Goal: Entertainment & Leisure: Consume media (video, audio)

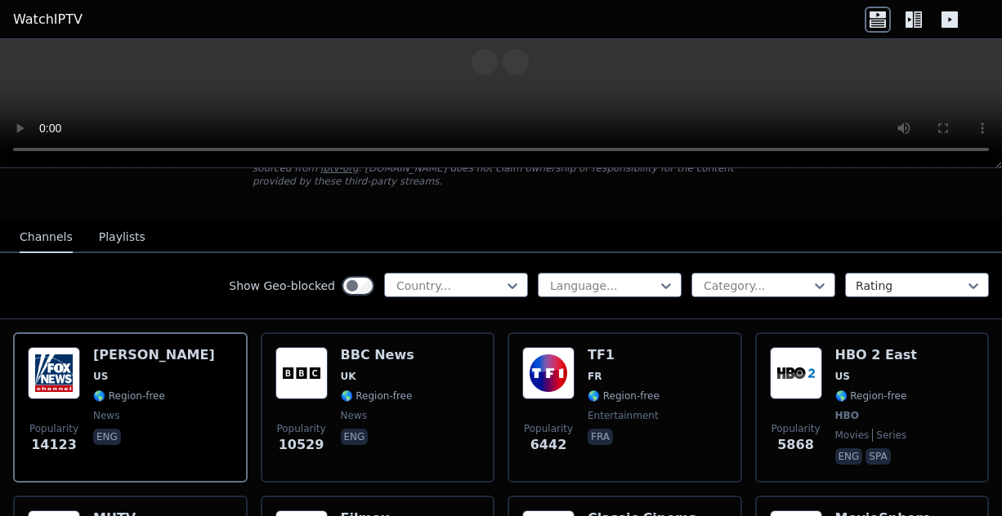
scroll to position [245, 0]
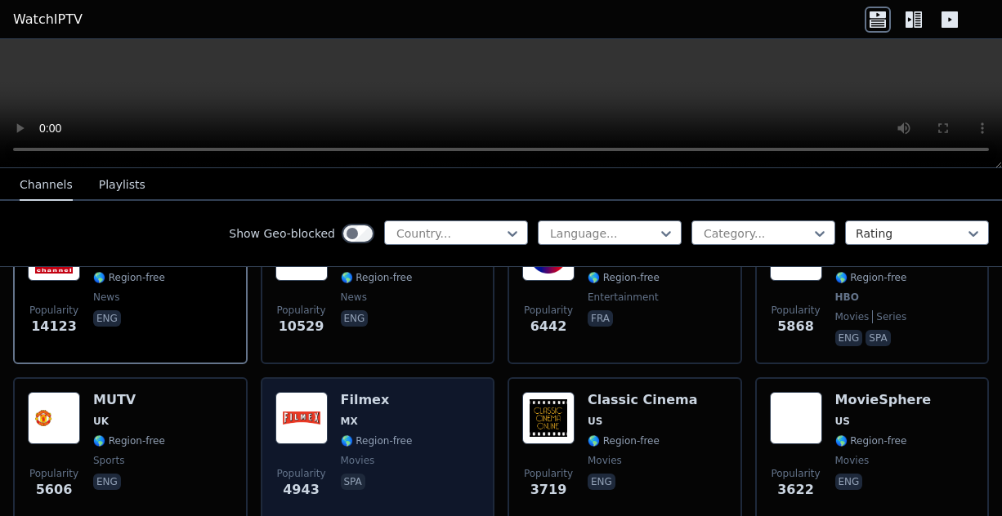
click at [355, 398] on div "Filmex MX 🌎 Region-free movies spa" at bounding box center [377, 451] width 72 height 118
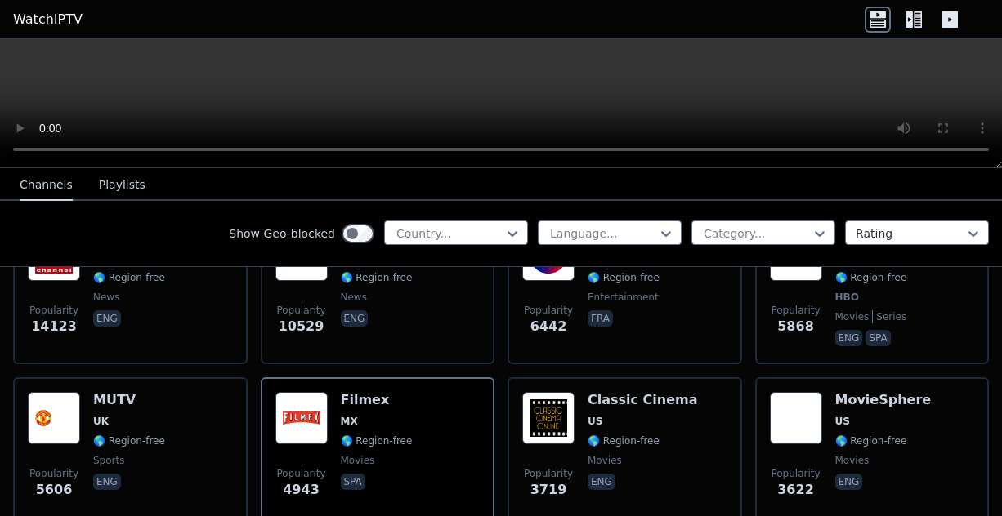
click at [914, 17] on icon at bounding box center [917, 19] width 8 height 16
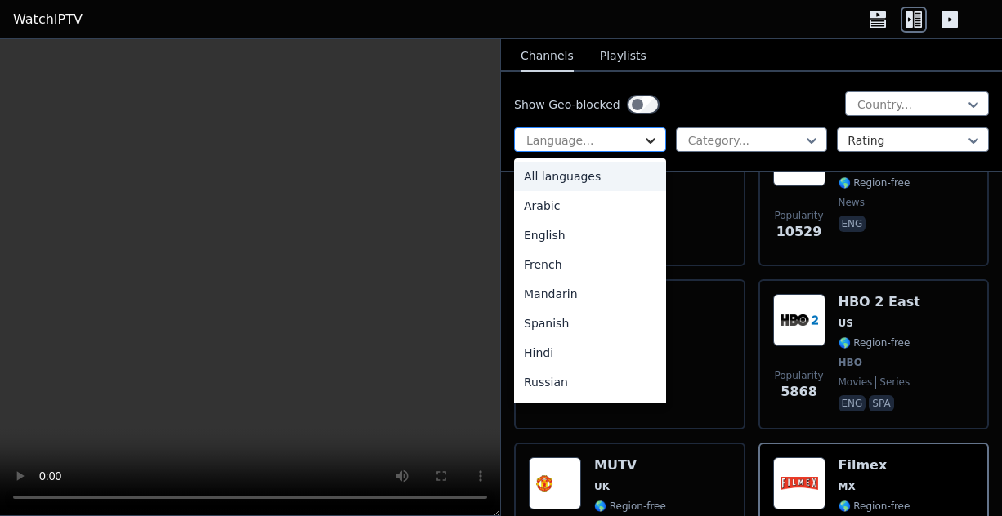
click at [646, 140] on icon at bounding box center [650, 140] width 16 height 16
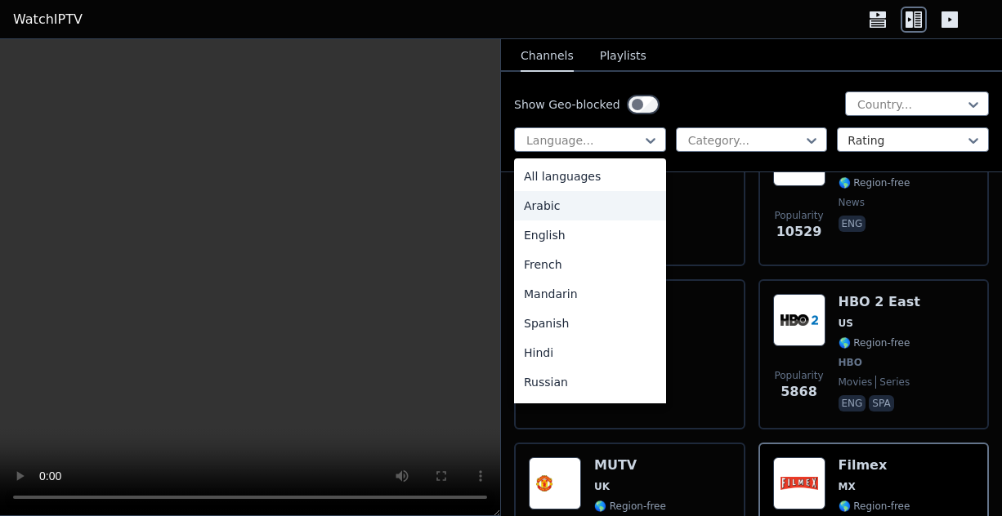
click at [554, 208] on div "Arabic" at bounding box center [590, 205] width 152 height 29
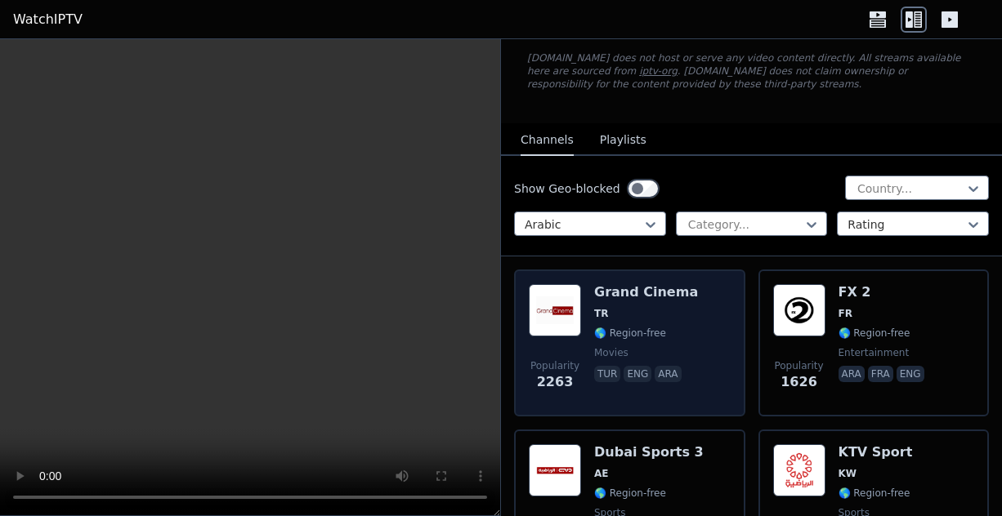
scroll to position [82, 0]
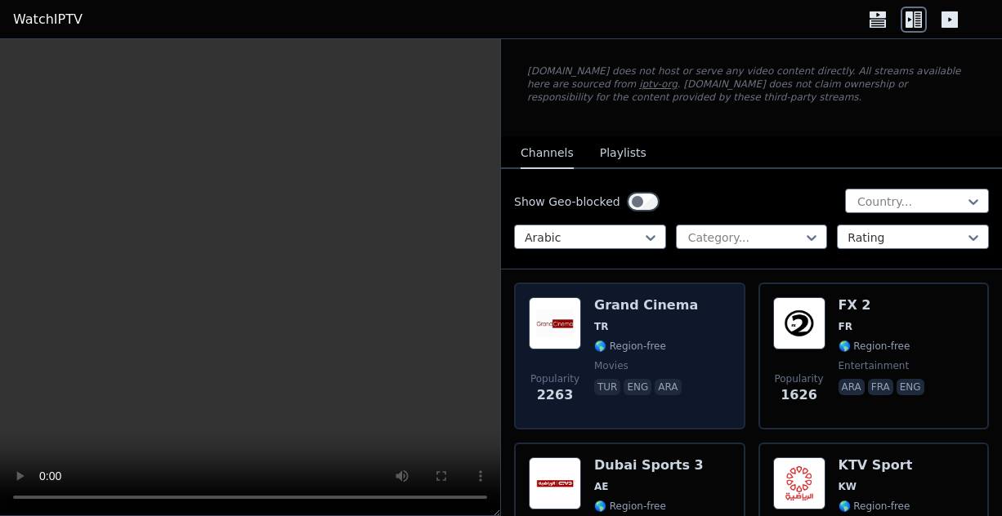
click at [630, 334] on div "Grand Cinema TR 🌎 Region-free movies tur eng ara" at bounding box center [646, 356] width 104 height 118
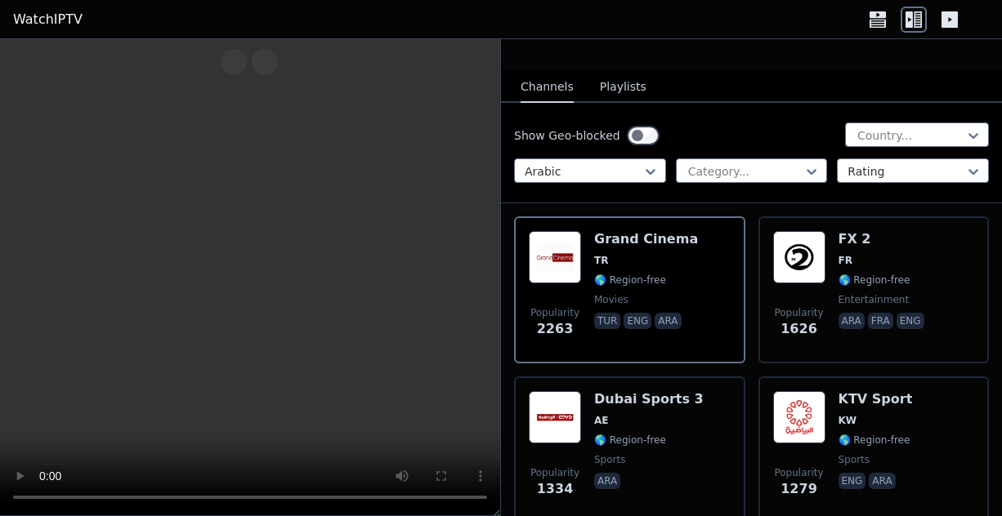
scroll to position [490, 0]
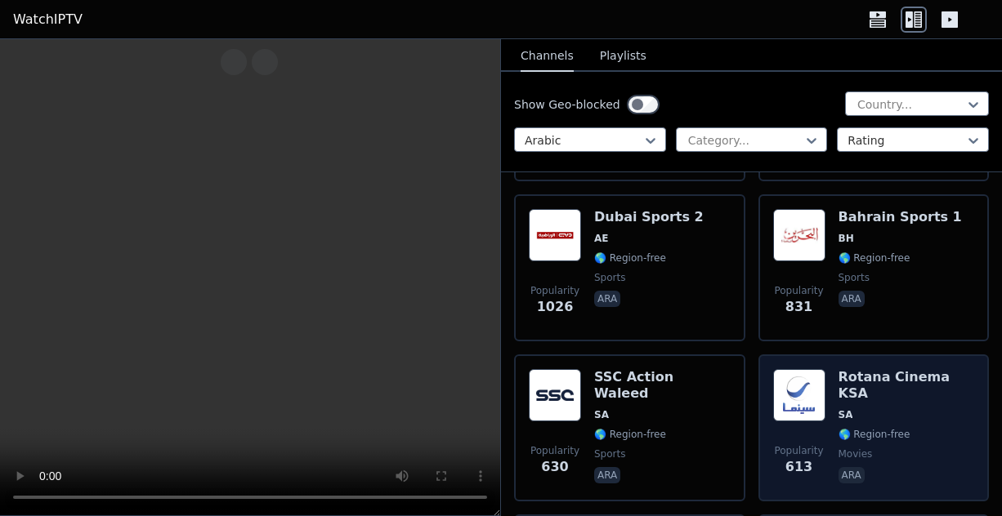
click at [818, 401] on img at bounding box center [799, 395] width 52 height 52
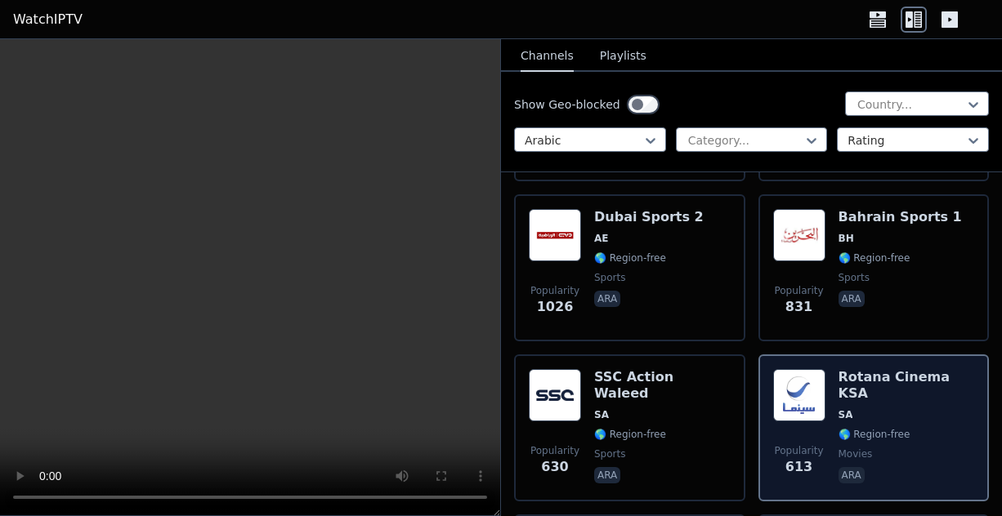
click at [818, 401] on img at bounding box center [799, 395] width 52 height 52
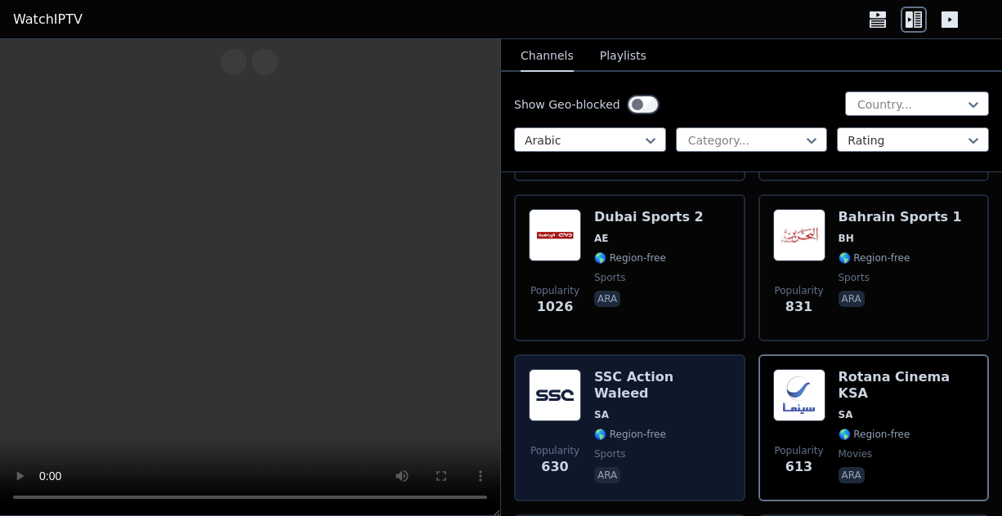
click at [654, 409] on span "SA" at bounding box center [662, 415] width 136 height 13
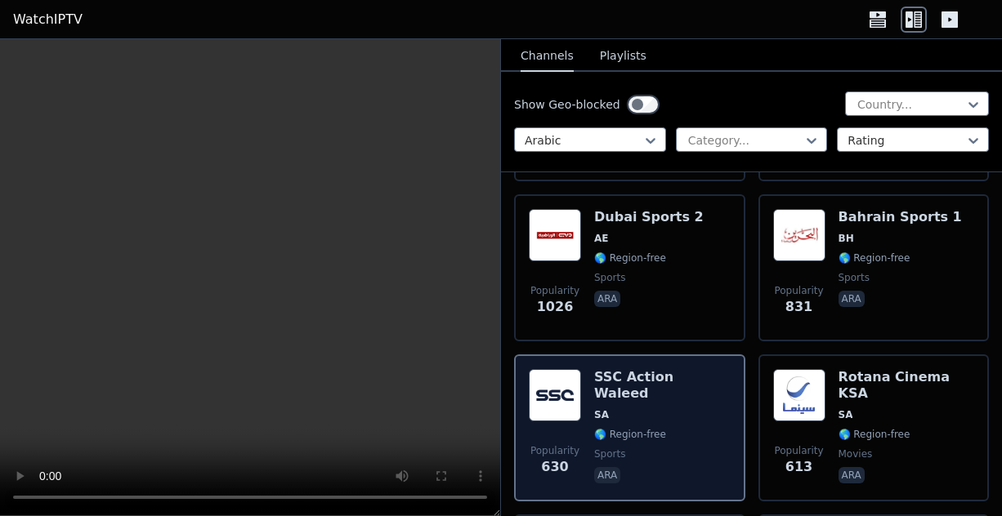
click at [654, 409] on span "SA" at bounding box center [662, 415] width 136 height 13
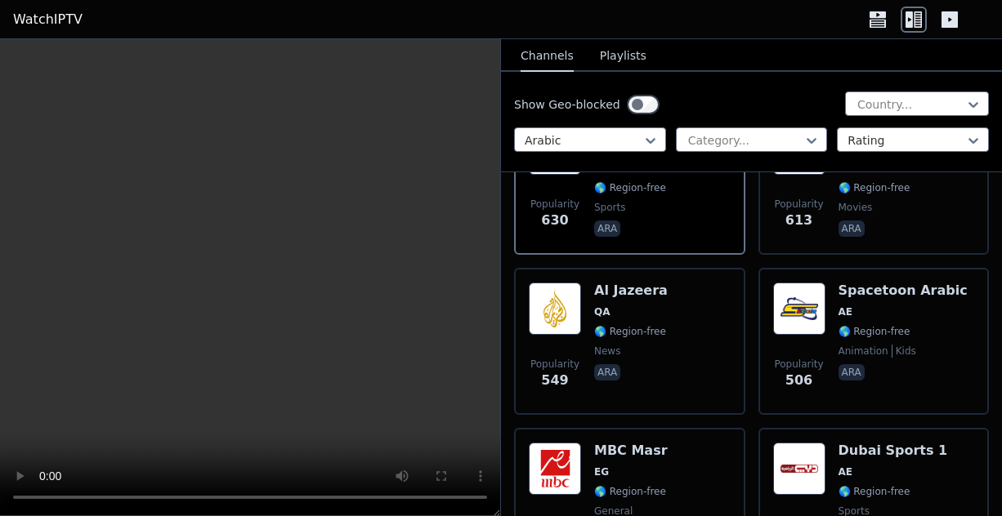
scroll to position [980, 0]
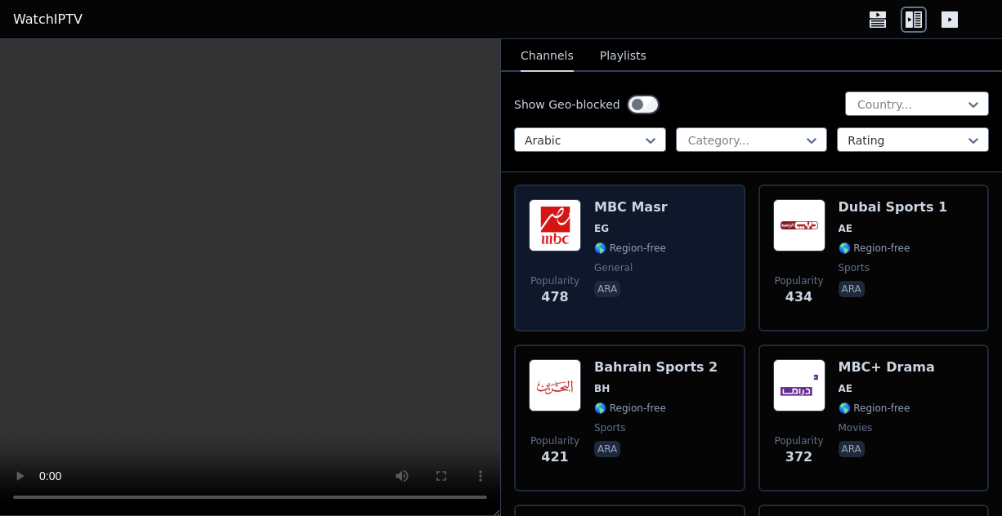
click at [627, 226] on span "EG" at bounding box center [631, 228] width 74 height 13
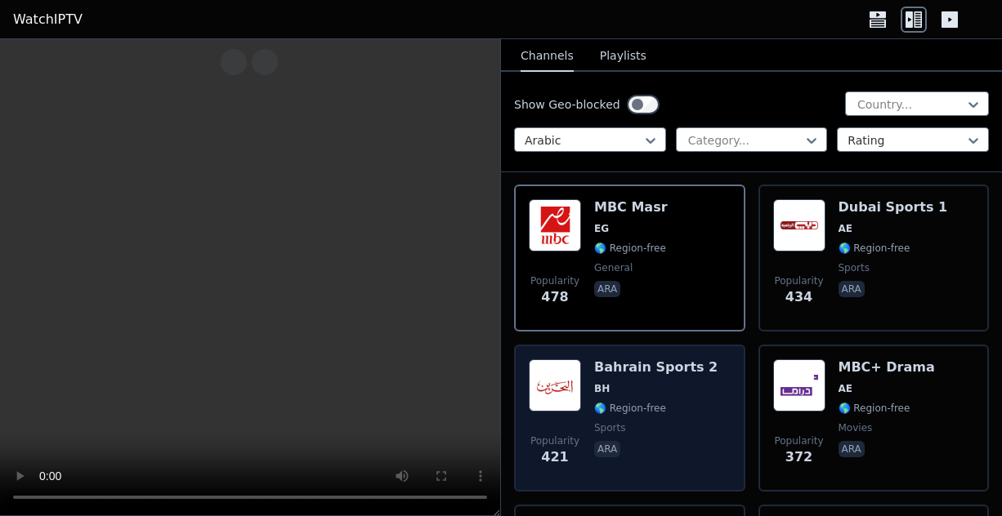
click at [650, 387] on span "BH" at bounding box center [655, 388] width 123 height 13
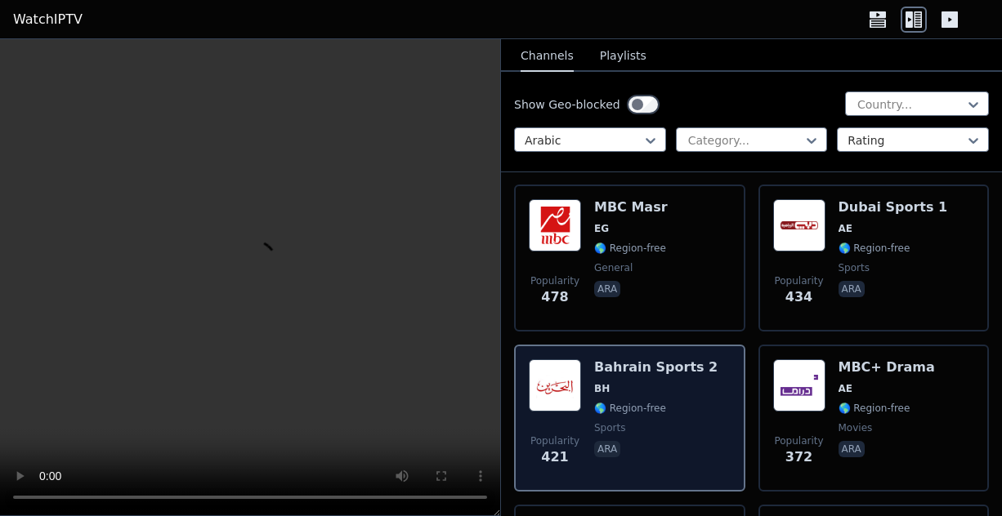
click at [650, 387] on span "BH" at bounding box center [655, 388] width 123 height 13
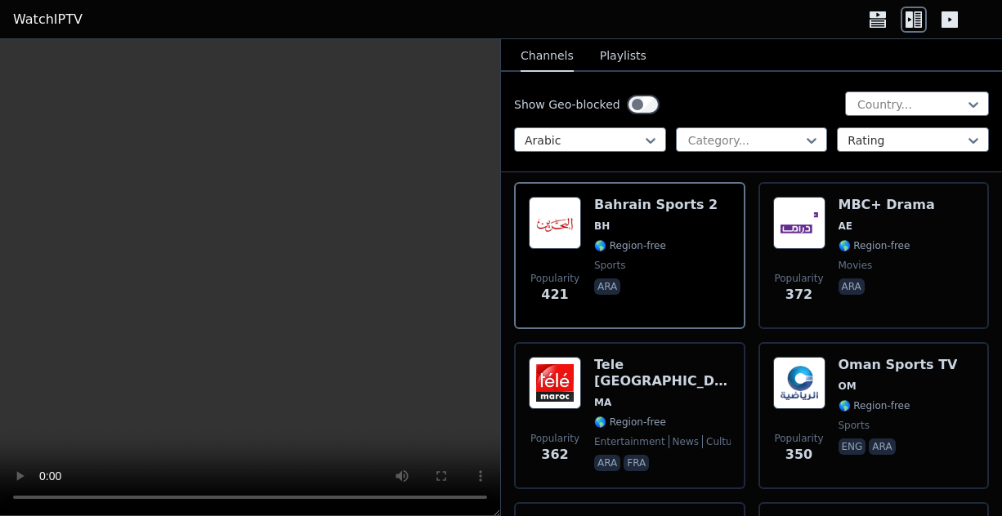
scroll to position [1144, 0]
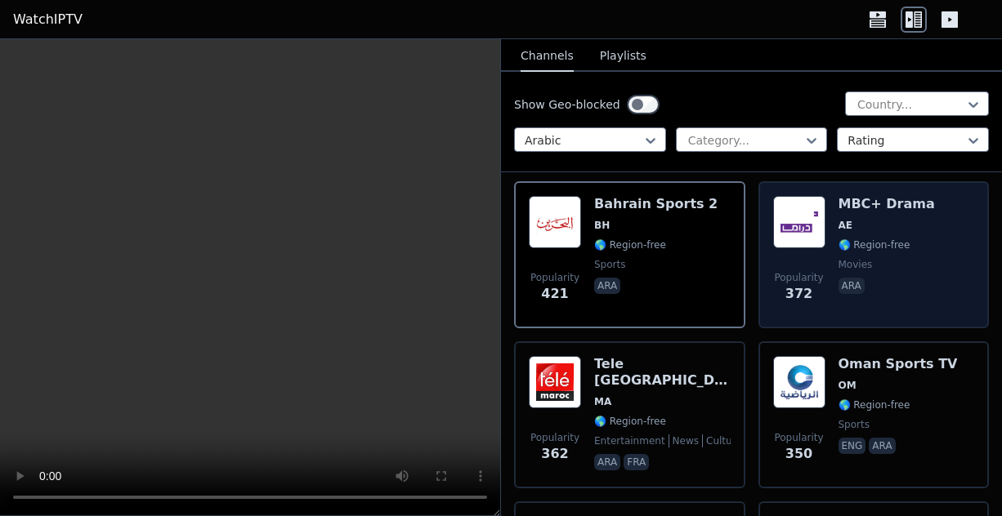
click at [876, 221] on span "AE" at bounding box center [886, 225] width 96 height 13
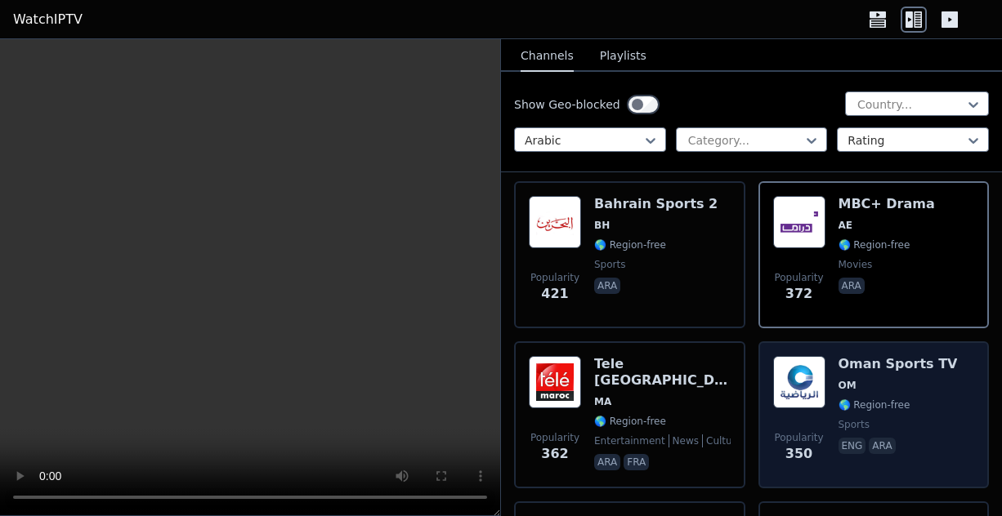
click at [850, 395] on div "Oman Sports TV OM 🌎 Region-free sports eng ara" at bounding box center [897, 415] width 119 height 118
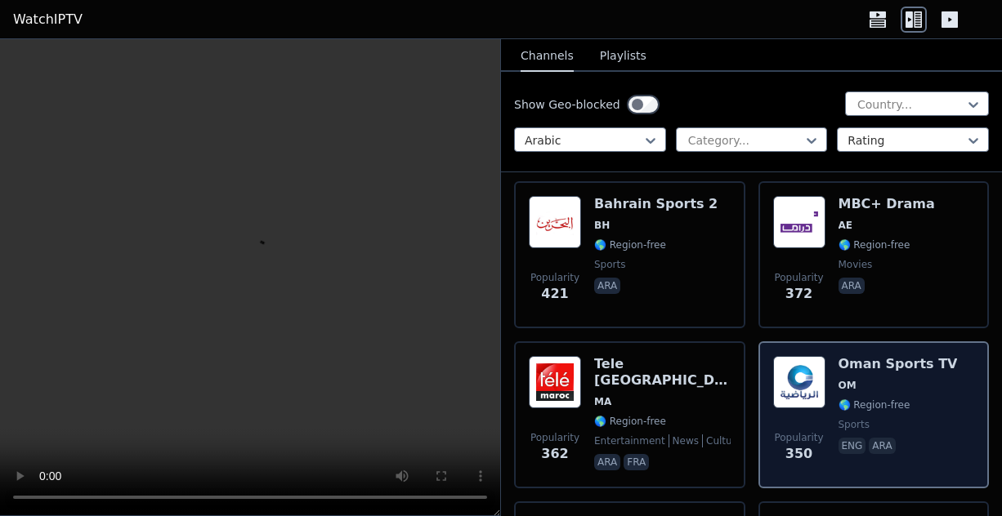
click at [850, 395] on div "Oman Sports TV OM 🌎 Region-free sports eng ara" at bounding box center [897, 415] width 119 height 118
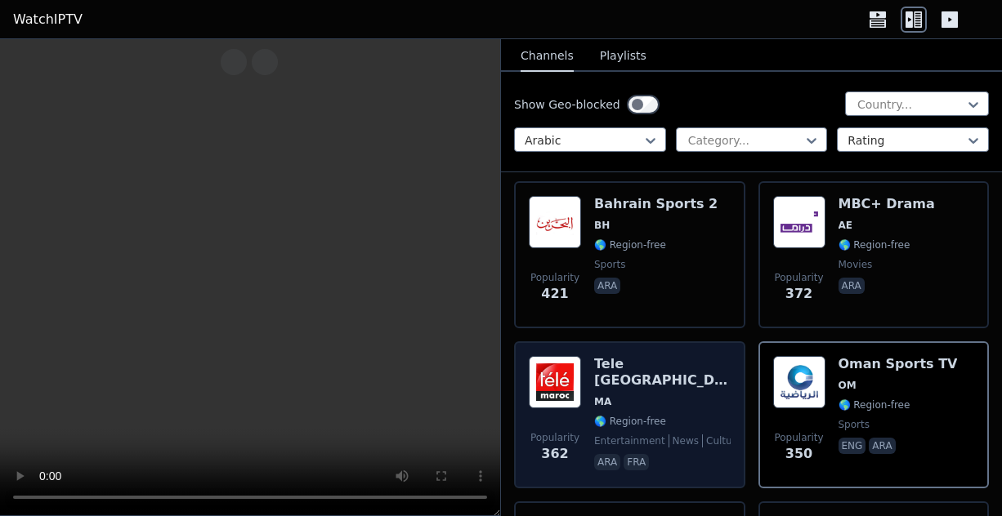
click at [627, 375] on div "Tele [GEOGRAPHIC_DATA] [GEOGRAPHIC_DATA] 🌎 Region-free entertainment news cultu…" at bounding box center [662, 415] width 136 height 118
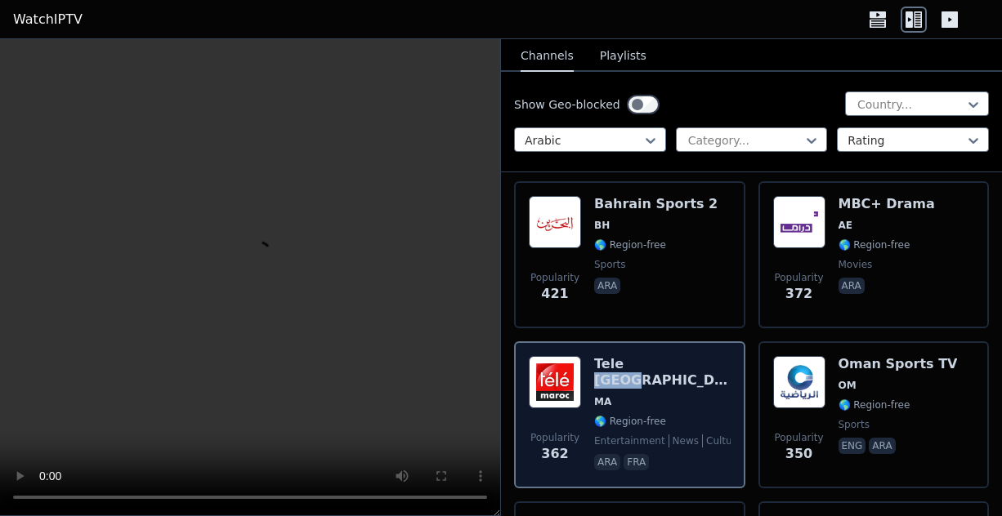
click at [627, 375] on div "Tele [GEOGRAPHIC_DATA] [GEOGRAPHIC_DATA] 🌎 Region-free entertainment news cultu…" at bounding box center [662, 415] width 136 height 118
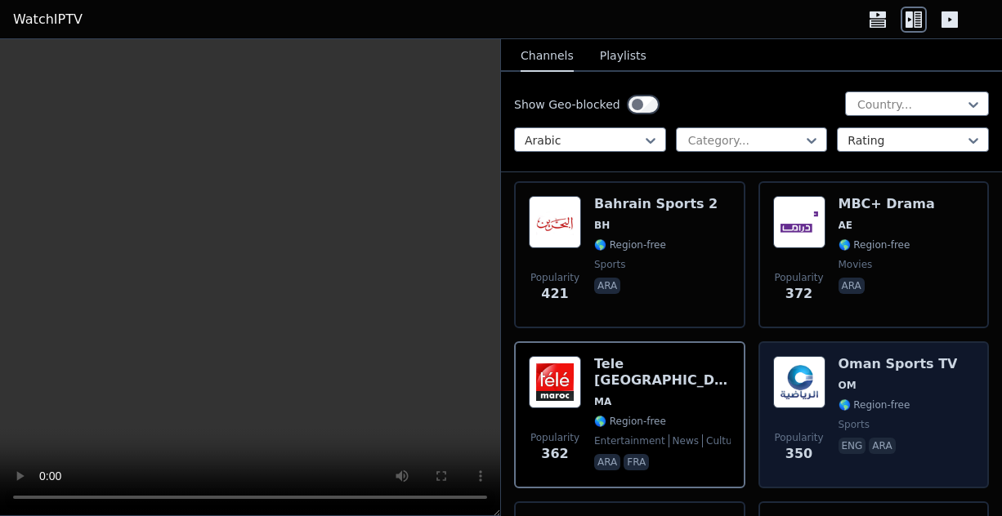
click at [900, 372] on h6 "Oman Sports TV" at bounding box center [897, 364] width 119 height 16
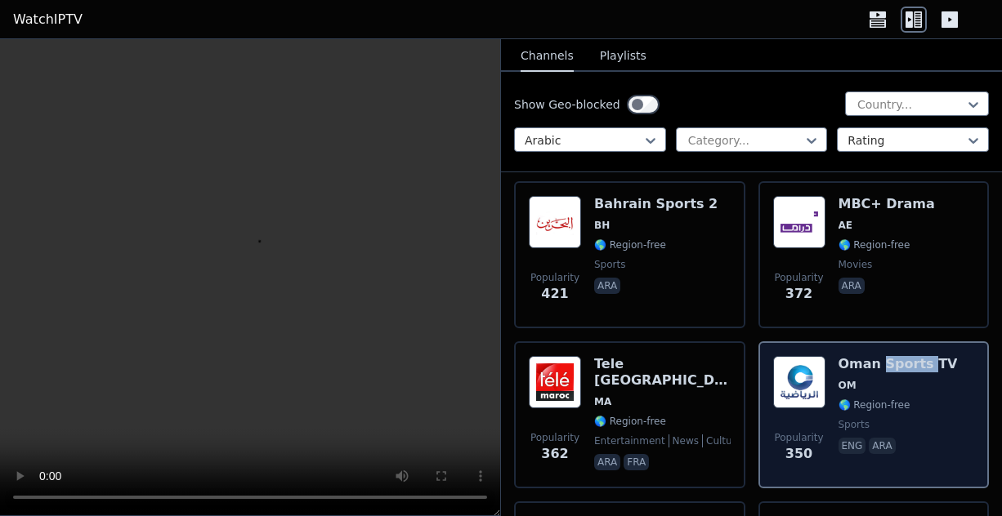
click at [900, 372] on h6 "Oman Sports TV" at bounding box center [897, 364] width 119 height 16
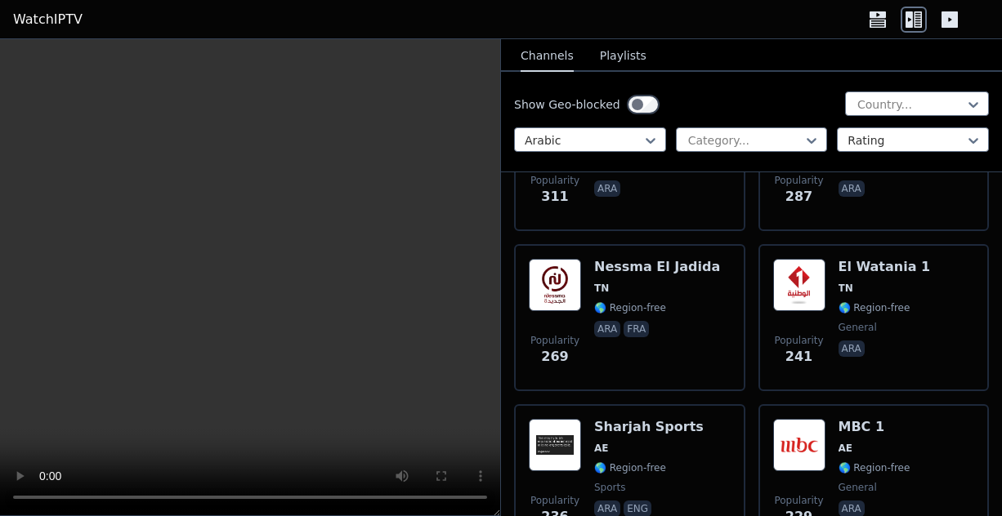
scroll to position [1552, 0]
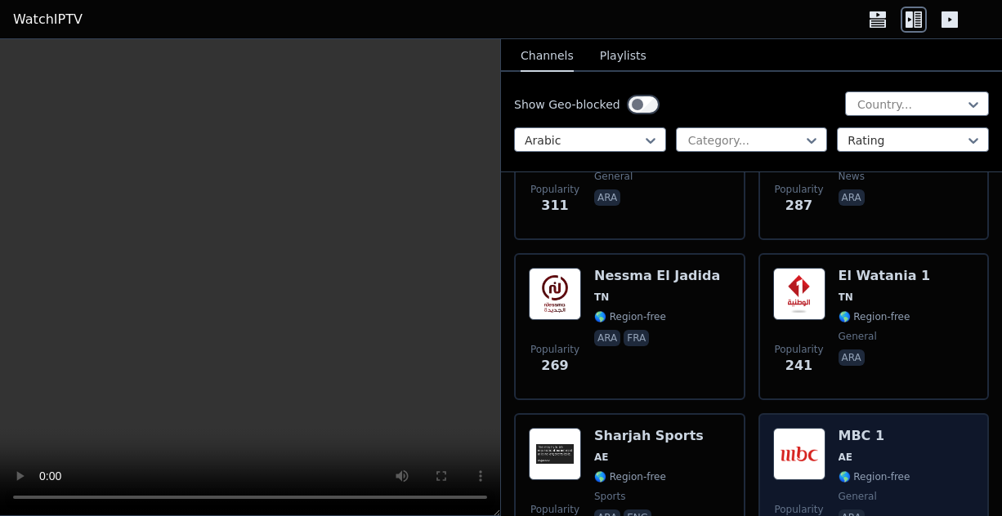
click at [803, 455] on img at bounding box center [799, 454] width 52 height 52
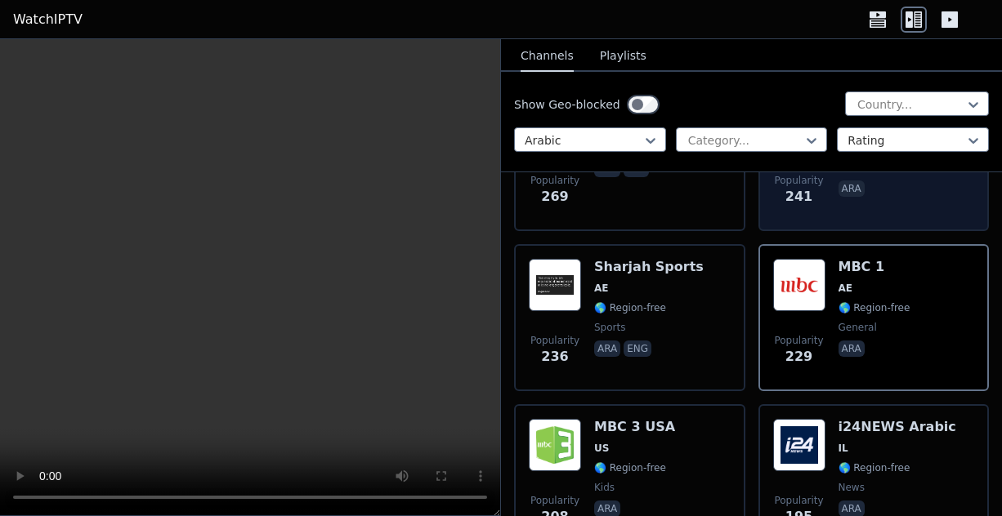
scroll to position [1879, 0]
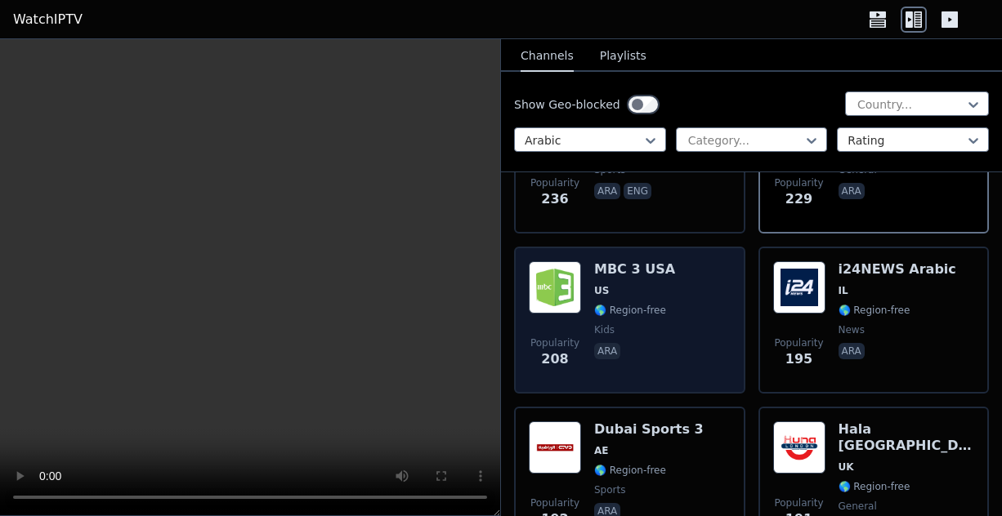
click at [615, 285] on span "US" at bounding box center [634, 290] width 81 height 13
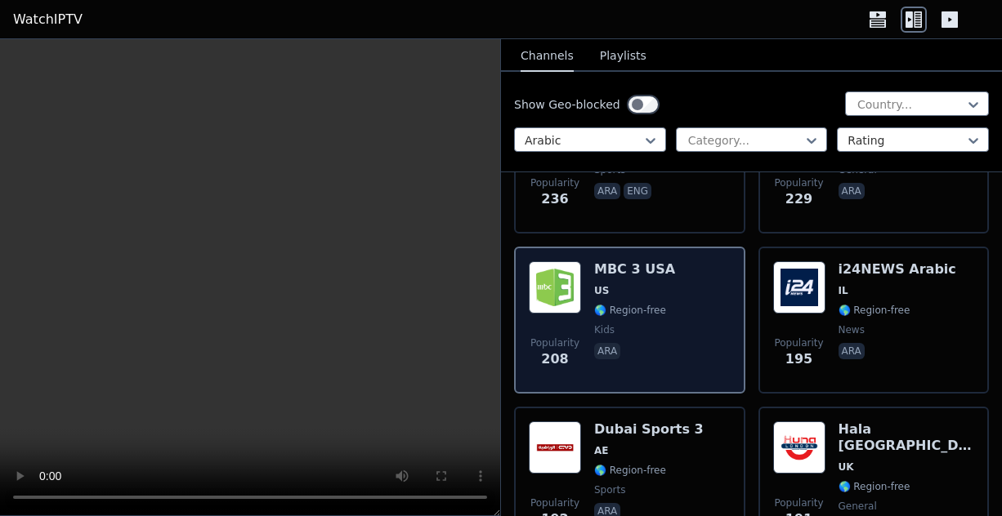
click at [615, 285] on span "US" at bounding box center [634, 290] width 81 height 13
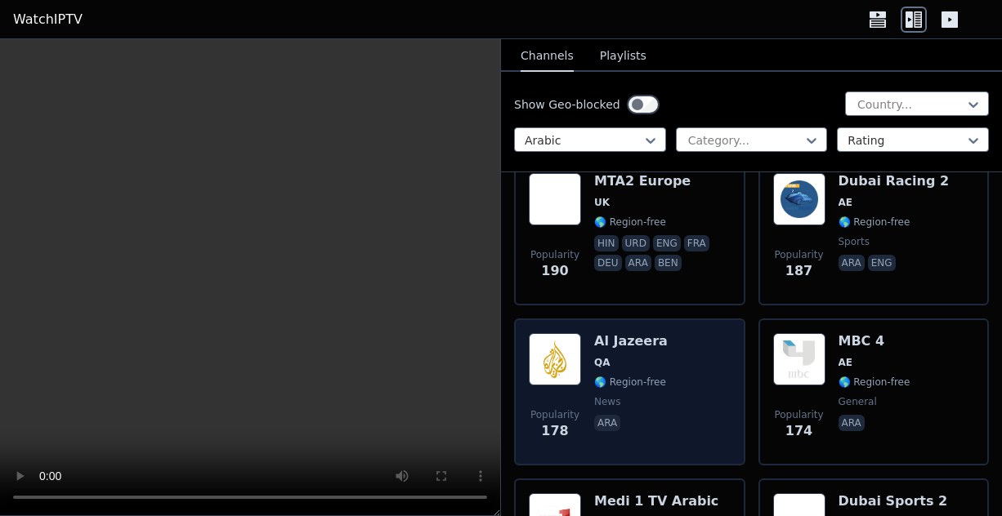
click at [637, 361] on span "QA" at bounding box center [631, 362] width 74 height 13
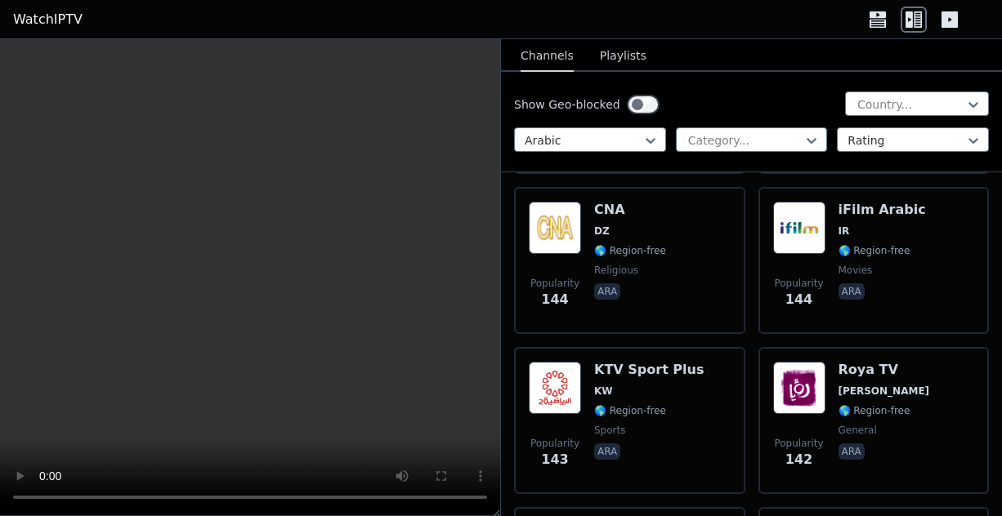
scroll to position [3105, 0]
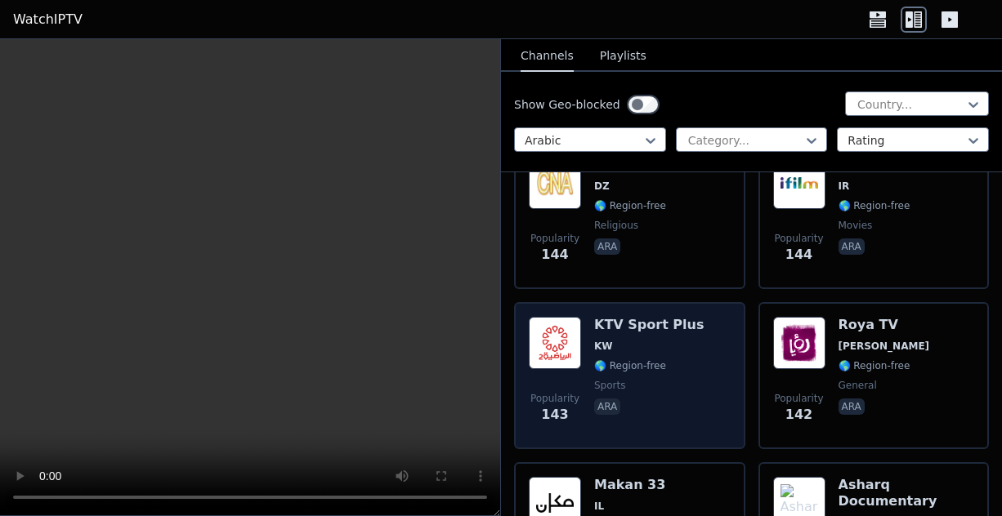
click at [637, 348] on span "KW" at bounding box center [648, 346] width 109 height 13
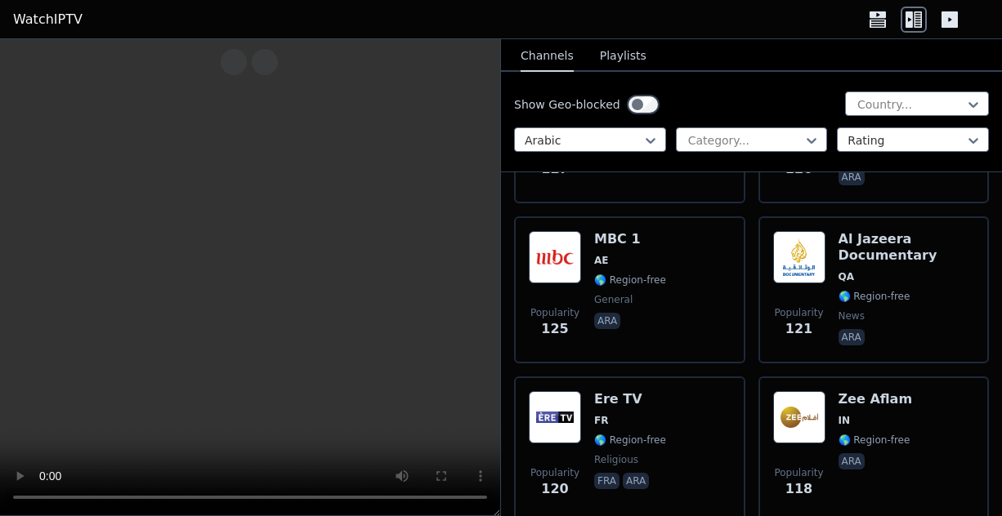
scroll to position [3840, 0]
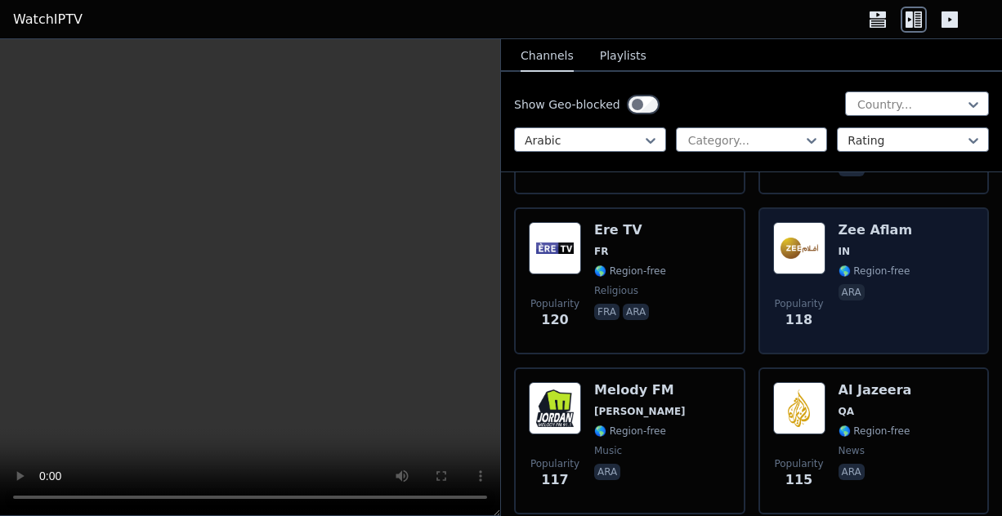
click at [812, 261] on img at bounding box center [799, 248] width 52 height 52
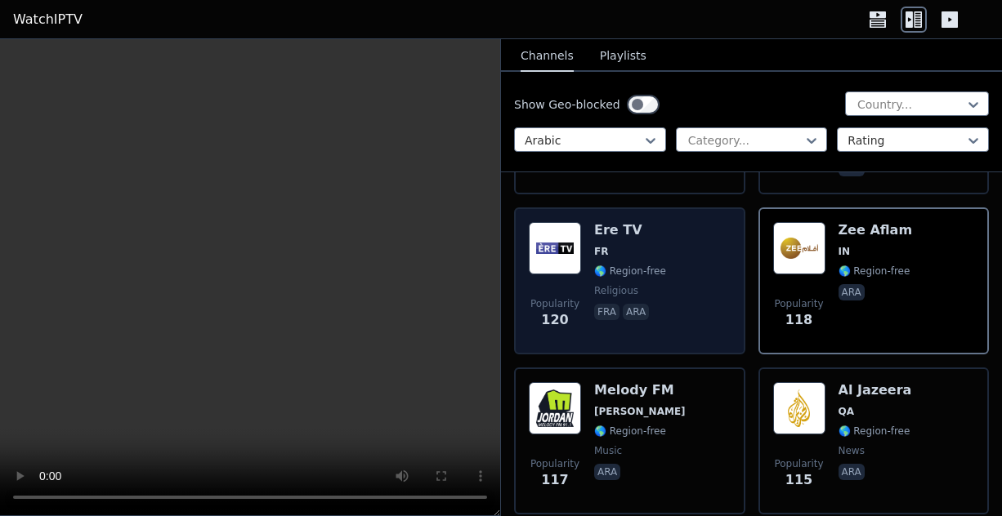
click at [647, 256] on span "FR" at bounding box center [630, 251] width 72 height 13
